Goal: Transaction & Acquisition: Purchase product/service

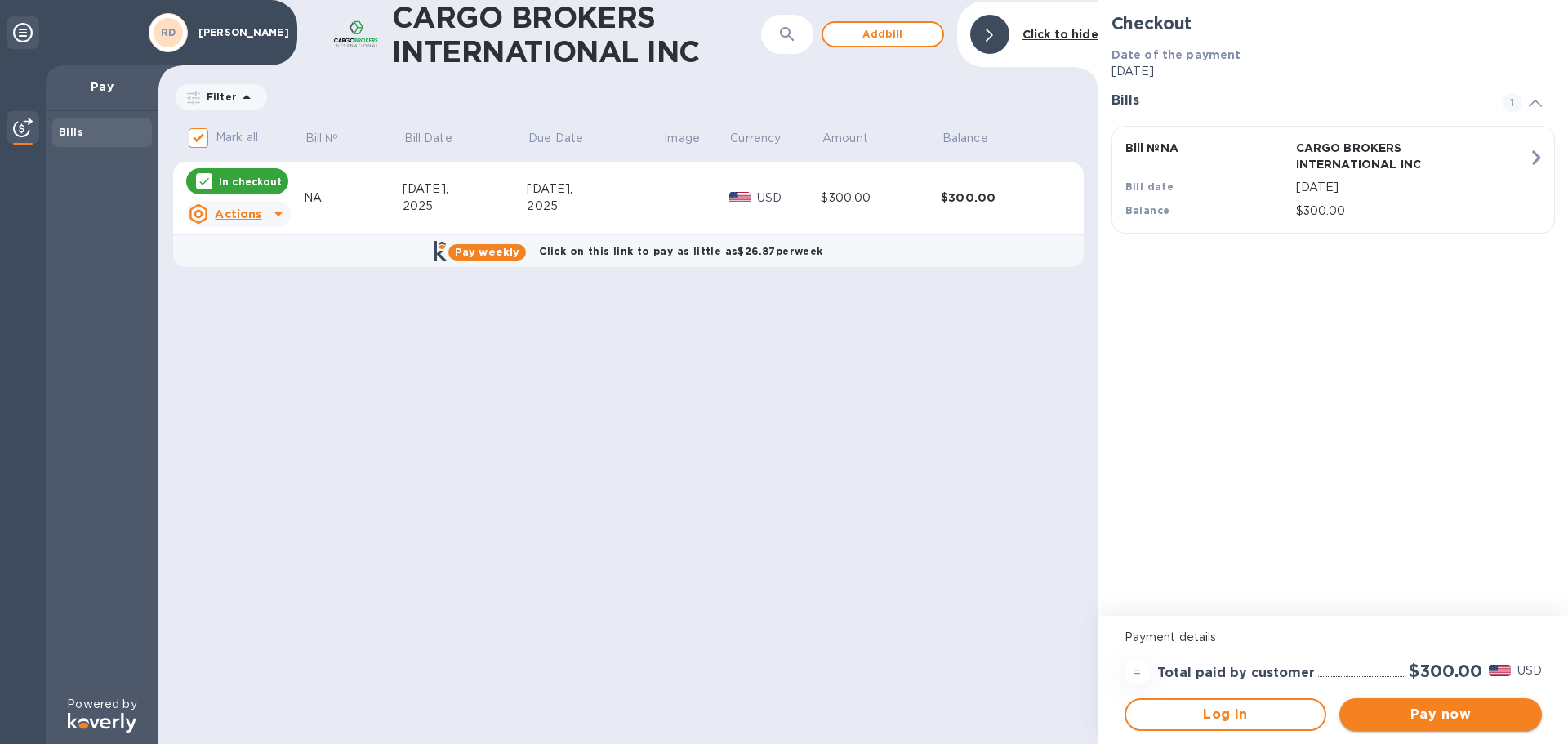
click at [1434, 713] on span "Pay now" at bounding box center [1440, 715] width 176 height 20
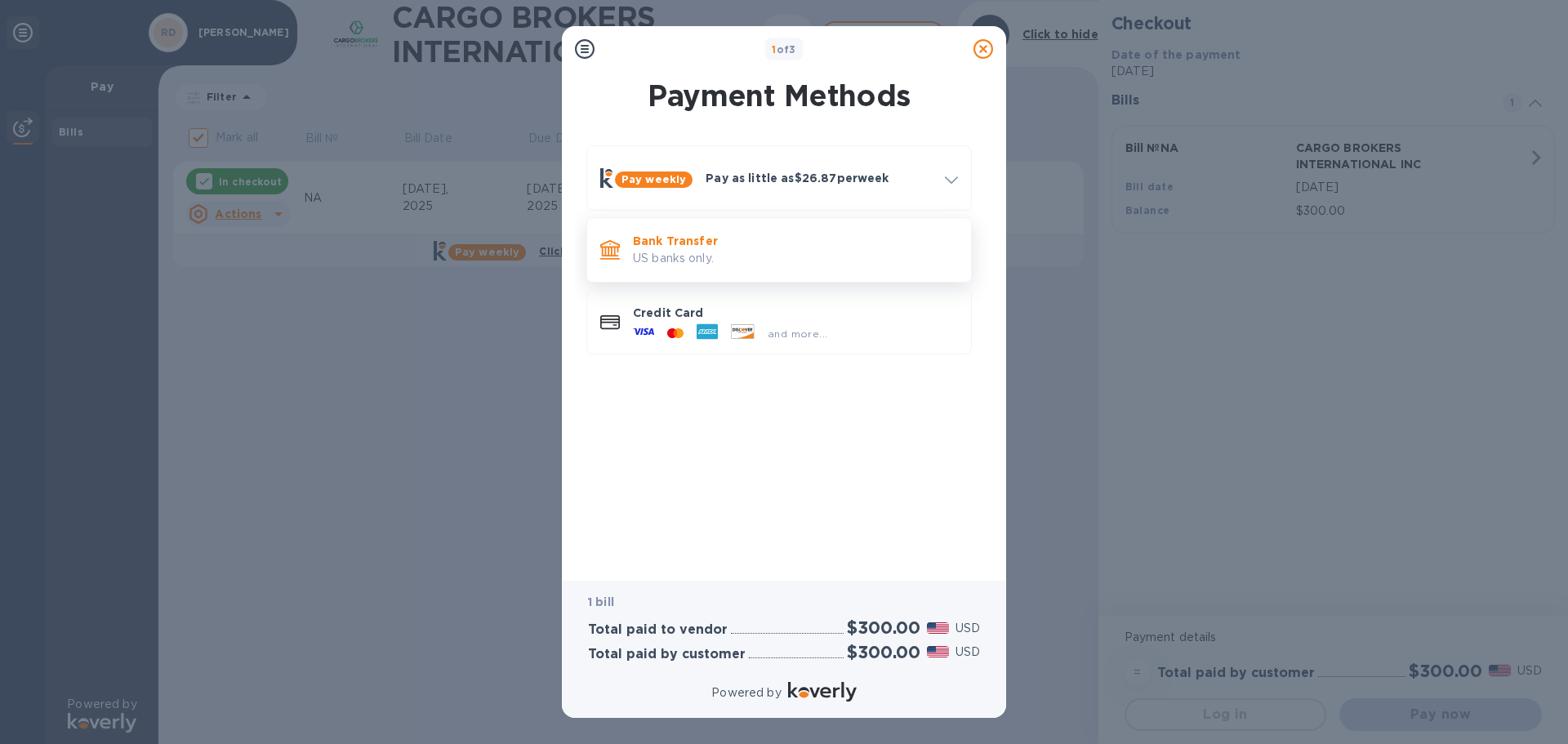
click at [727, 262] on p "US banks only." at bounding box center [795, 259] width 325 height 17
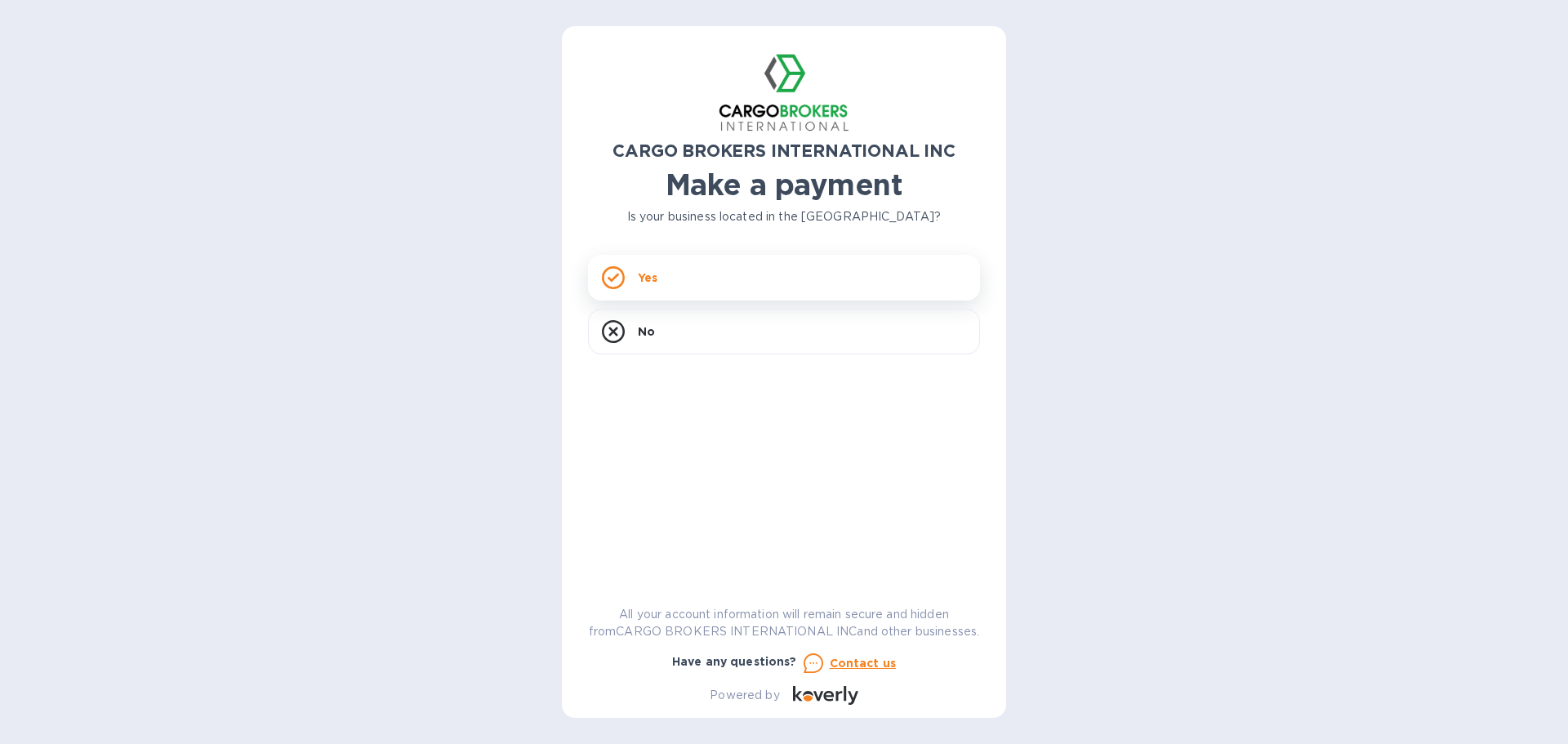
click at [668, 283] on div "Yes" at bounding box center [784, 278] width 392 height 45
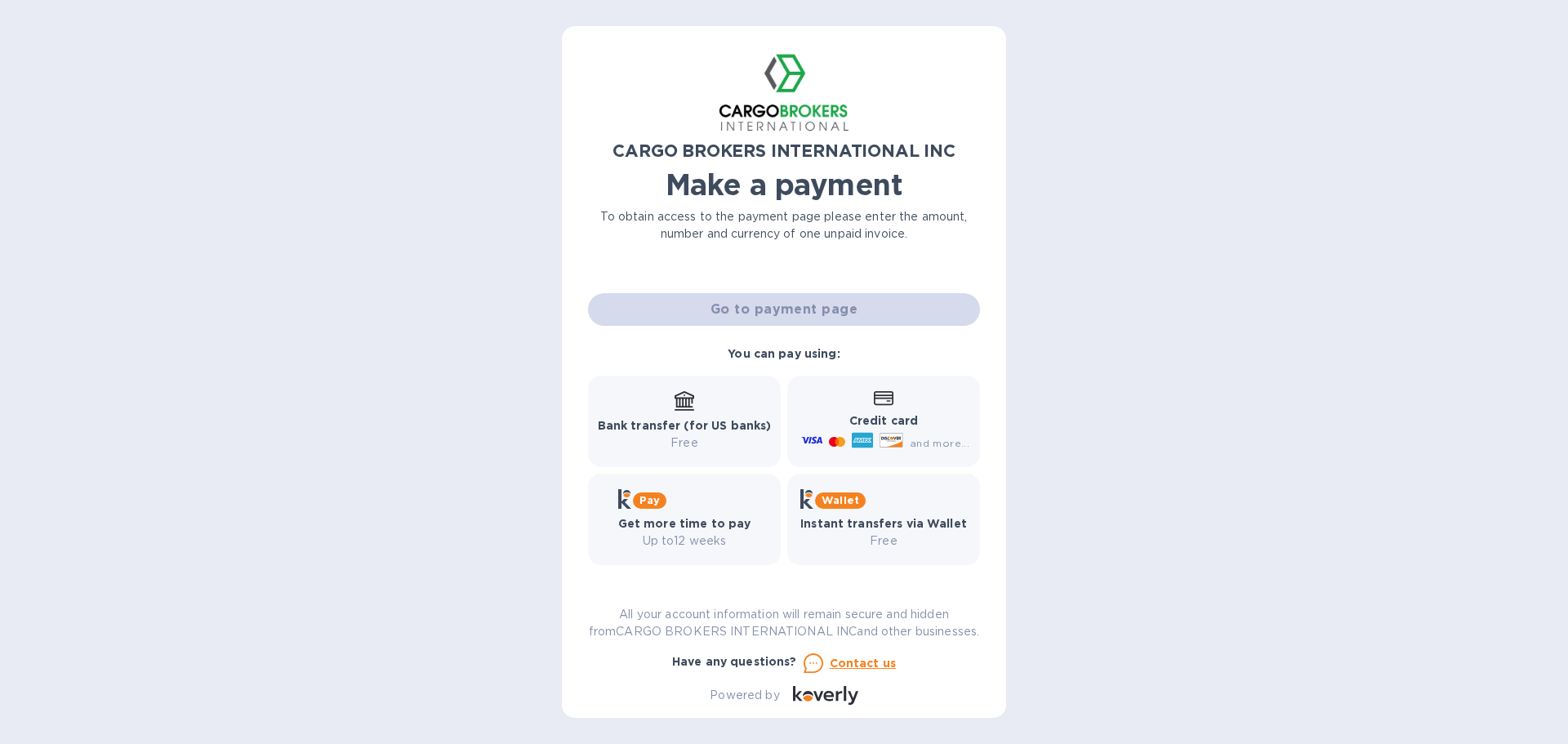
scroll to position [152, 0]
